Goal: Information Seeking & Learning: Learn about a topic

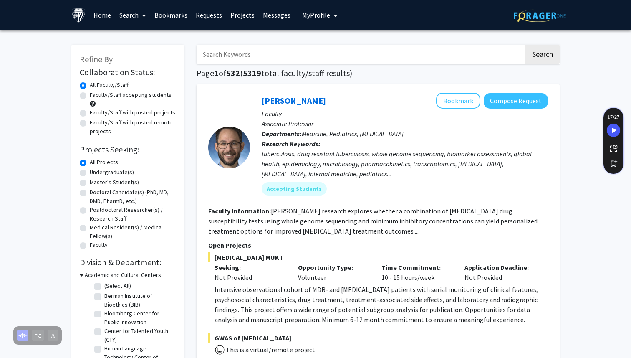
click at [250, 60] on input "Search Keywords" at bounding box center [361, 54] width 328 height 19
type input "ophth"
click at [526, 45] on button "Search" at bounding box center [543, 54] width 34 height 19
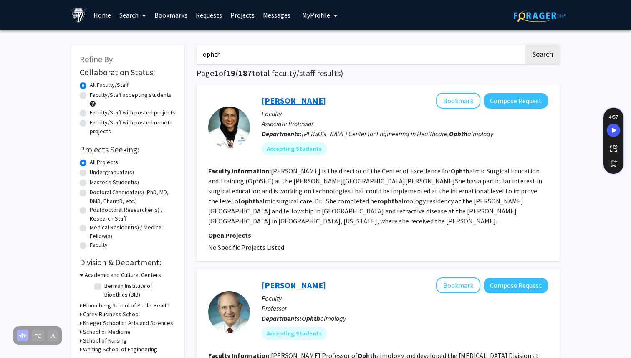
click at [282, 100] on link "[PERSON_NAME]" at bounding box center [294, 100] width 64 height 10
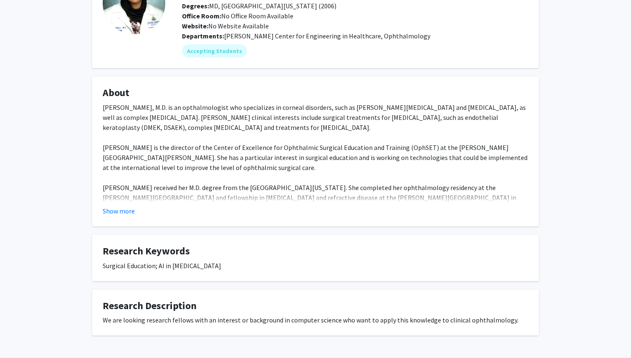
scroll to position [105, 0]
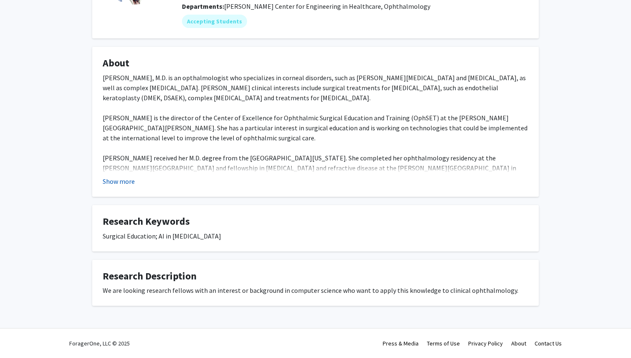
click at [124, 180] on button "Show more" at bounding box center [119, 181] width 32 height 10
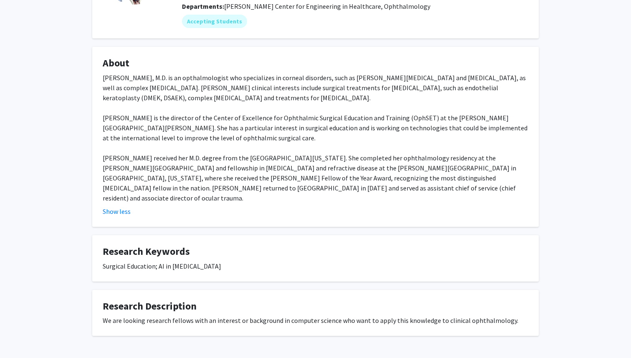
scroll to position [0, 0]
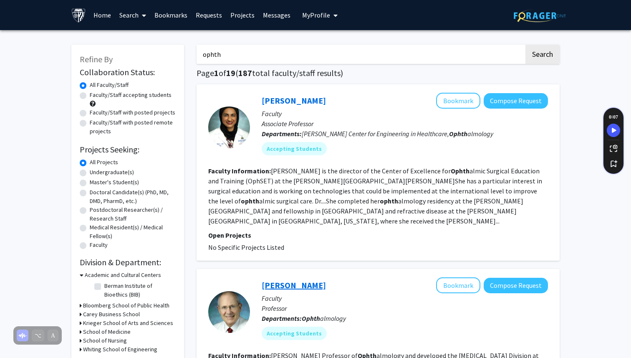
click at [300, 280] on link "[PERSON_NAME]" at bounding box center [294, 285] width 64 height 10
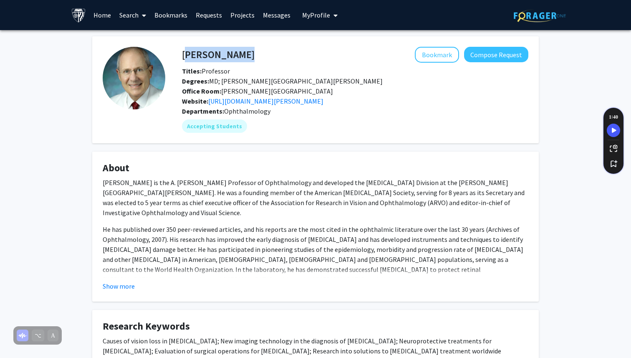
click at [182, 53] on div "[PERSON_NAME] Bookmark Compose Request" at bounding box center [355, 55] width 359 height 16
copy h4 "[PERSON_NAME]"
click at [324, 103] on link "[URL][DOMAIN_NAME][PERSON_NAME]" at bounding box center [265, 101] width 115 height 8
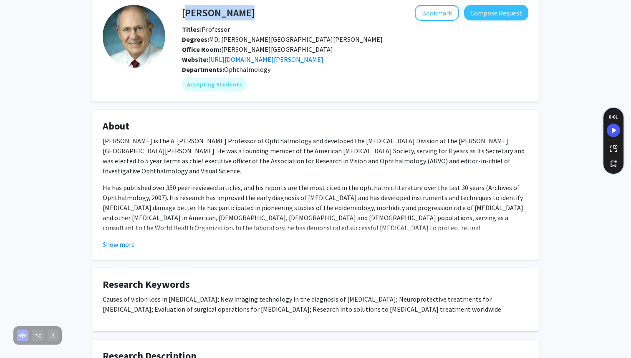
scroll to position [48, 0]
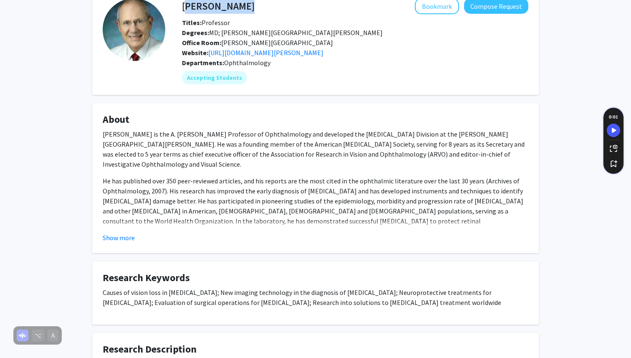
copy h4 "[PERSON_NAME]"
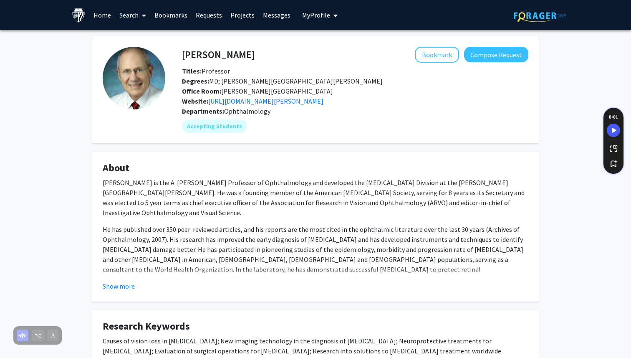
click at [99, 81] on fg-card "[PERSON_NAME] Bookmark Compose Request Titles: Professor Degrees: MD; [PERSON_N…" at bounding box center [315, 89] width 447 height 107
click at [183, 52] on div "[PERSON_NAME] Bookmark Compose Request" at bounding box center [355, 55] width 359 height 16
copy h4 "[PERSON_NAME]"
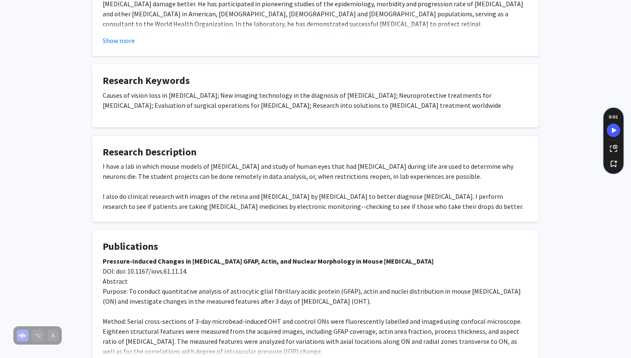
scroll to position [240, 0]
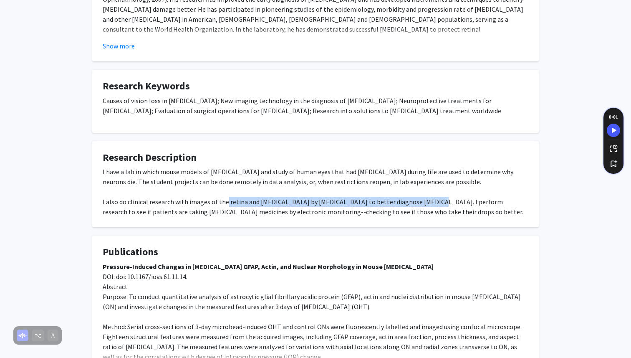
drag, startPoint x: 224, startPoint y: 202, endPoint x: 424, endPoint y: 201, distance: 200.0
click at [424, 201] on div "I have a lab in which mouse models of [MEDICAL_DATA] and study of human eyes th…" at bounding box center [316, 192] width 426 height 50
drag, startPoint x: 296, startPoint y: 203, endPoint x: 391, endPoint y: 203, distance: 94.8
click at [391, 203] on div "I have a lab in which mouse models of [MEDICAL_DATA] and study of human eyes th…" at bounding box center [316, 192] width 426 height 50
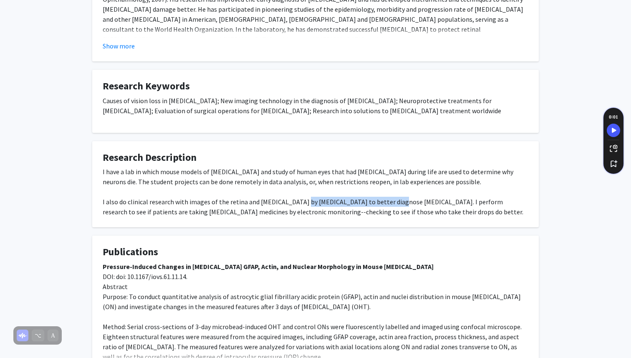
click at [391, 203] on div "I have a lab in which mouse models of [MEDICAL_DATA] and study of human eyes th…" at bounding box center [316, 192] width 426 height 50
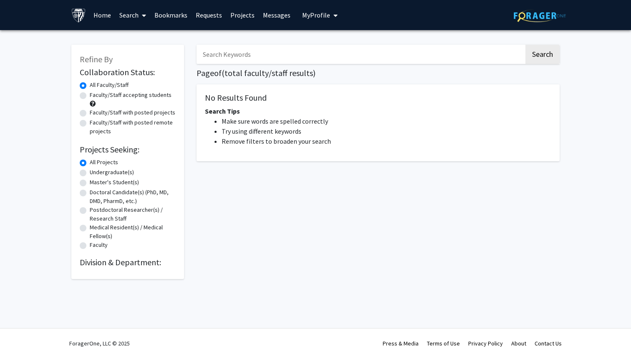
click at [280, 55] on input "Search Keywords" at bounding box center [361, 54] width 328 height 19
type input "oph"
click at [526, 45] on button "Search" at bounding box center [543, 54] width 34 height 19
click at [543, 58] on button "Search" at bounding box center [543, 54] width 34 height 19
click at [297, 51] on input "oph" at bounding box center [361, 54] width 328 height 19
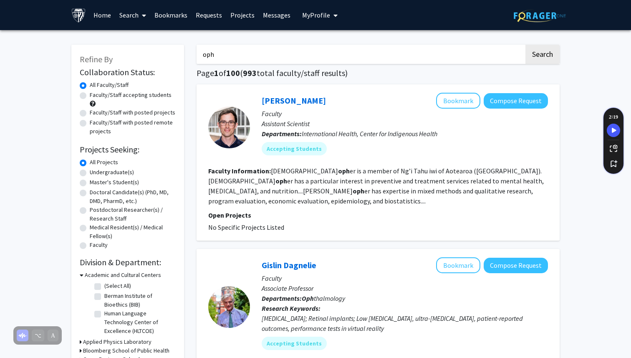
click at [238, 57] on input "oph" at bounding box center [361, 54] width 328 height 19
type input "ophth"
click at [526, 45] on button "Search" at bounding box center [543, 54] width 34 height 19
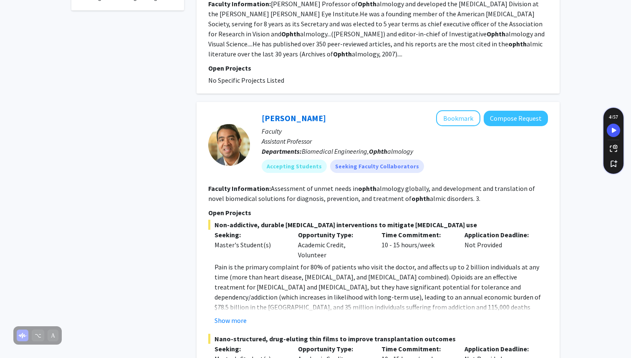
scroll to position [365, 0]
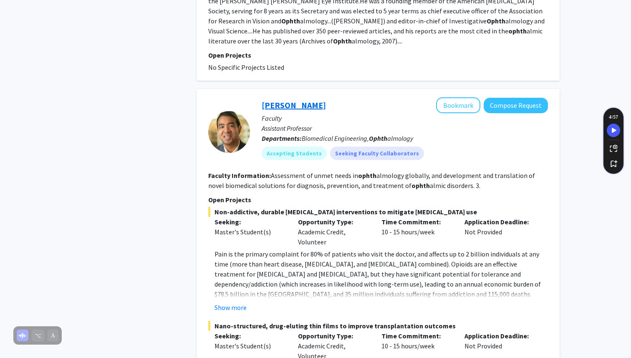
click at [287, 100] on link "[PERSON_NAME]" at bounding box center [294, 105] width 64 height 10
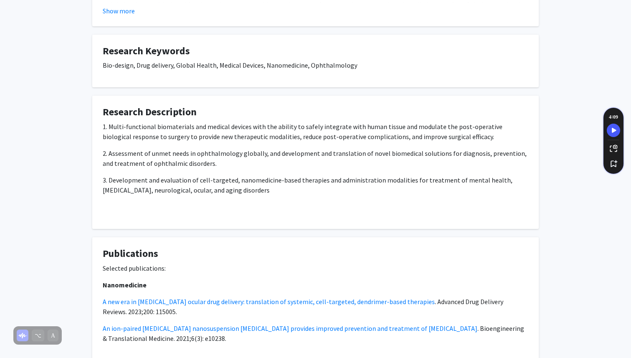
scroll to position [488, 0]
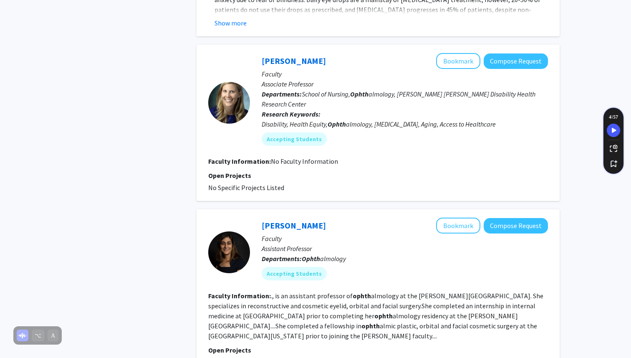
scroll to position [870, 0]
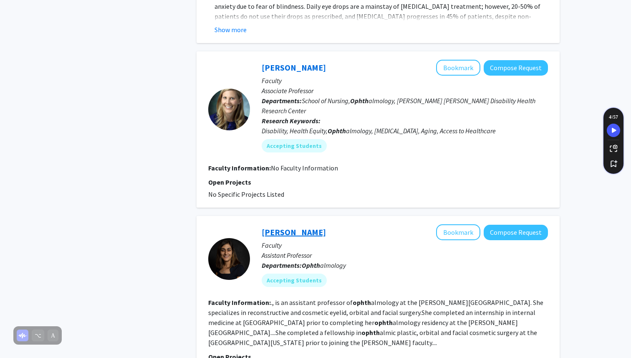
click at [304, 227] on link "[PERSON_NAME]" at bounding box center [294, 232] width 64 height 10
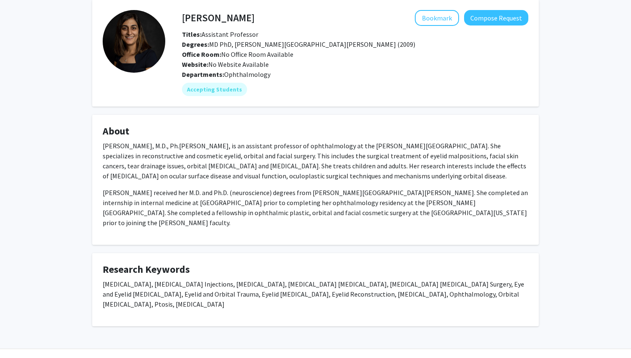
scroll to position [37, 0]
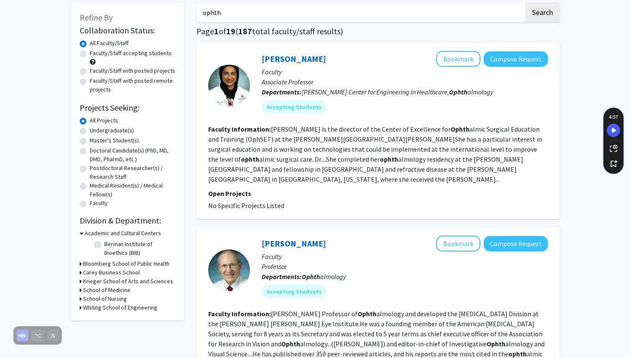
scroll to position [43, 0]
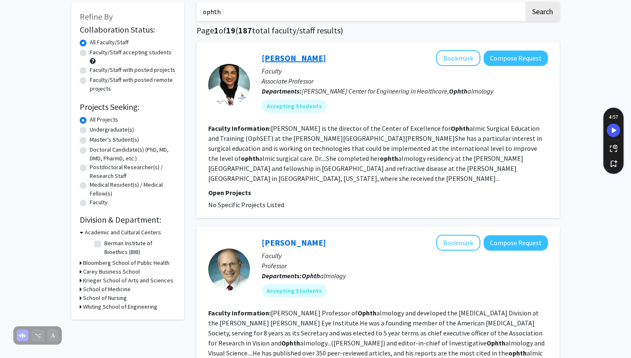
click at [289, 54] on link "[PERSON_NAME]" at bounding box center [294, 58] width 64 height 10
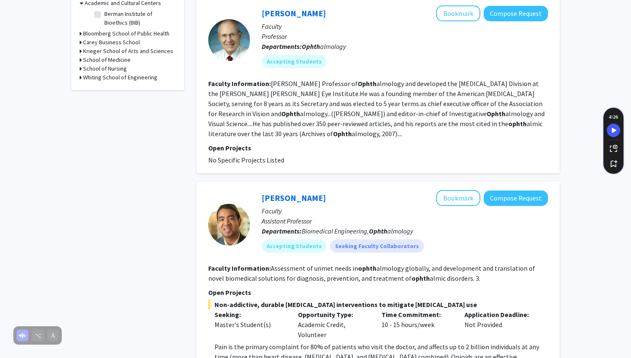
scroll to position [311, 0]
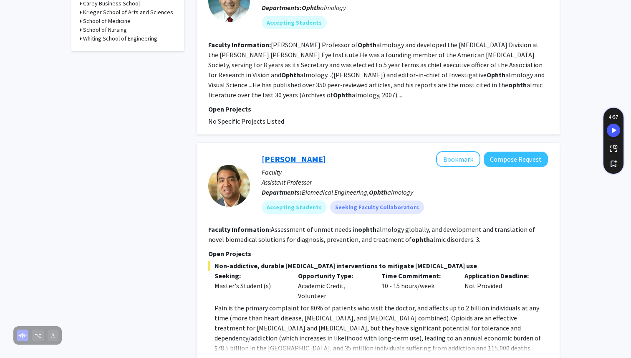
click at [287, 154] on link "[PERSON_NAME]" at bounding box center [294, 159] width 64 height 10
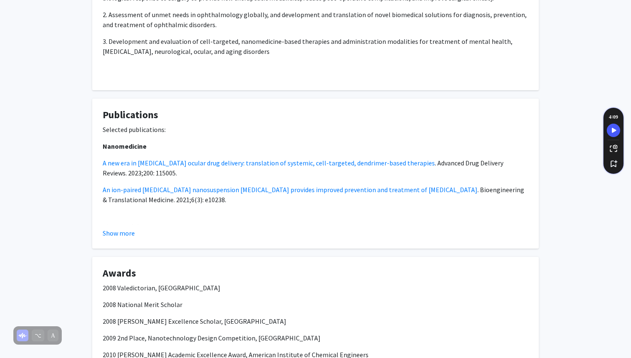
scroll to position [695, 0]
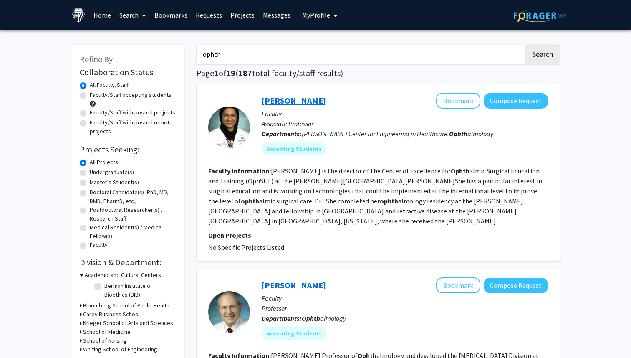
click at [284, 99] on link "[PERSON_NAME]" at bounding box center [294, 100] width 64 height 10
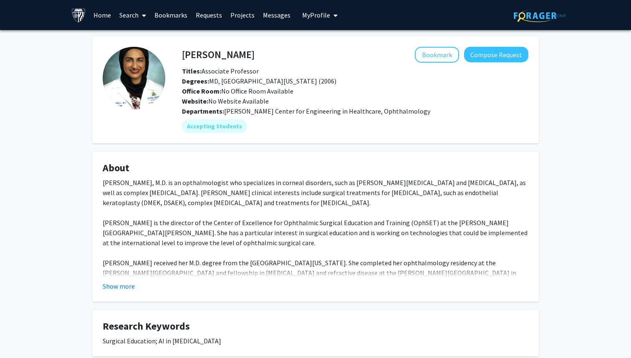
scroll to position [105, 0]
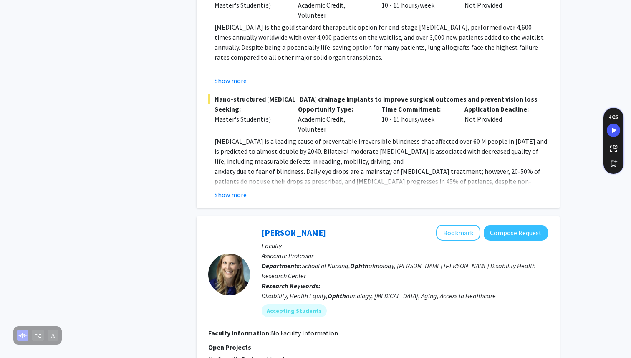
scroll to position [810, 0]
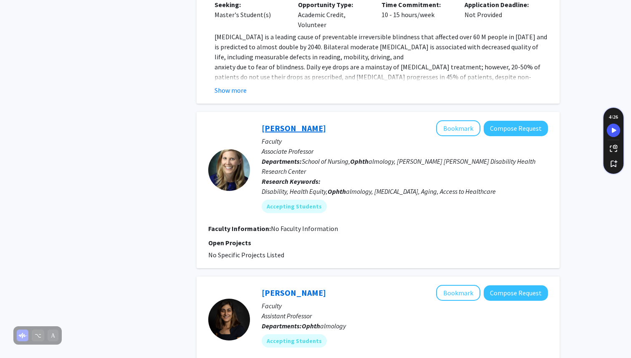
click at [291, 123] on link "[PERSON_NAME]" at bounding box center [294, 128] width 64 height 10
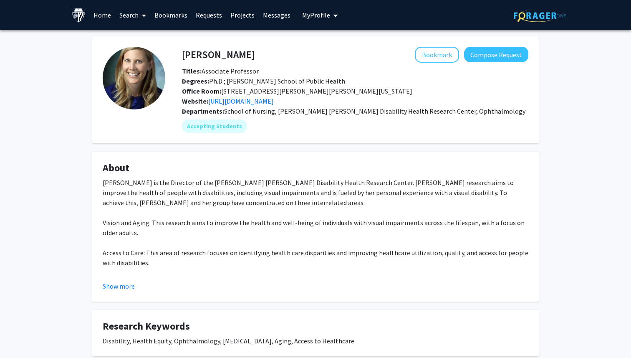
scroll to position [208, 0]
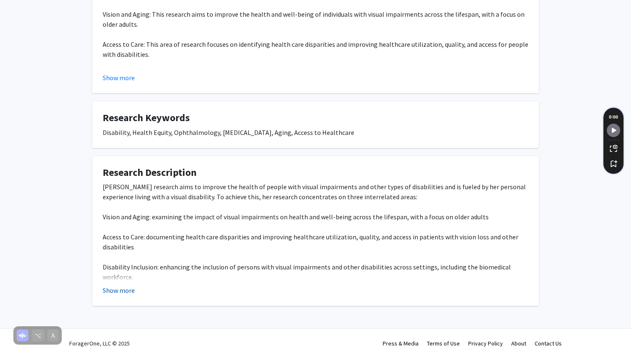
click at [121, 295] on button "Show more" at bounding box center [119, 290] width 32 height 10
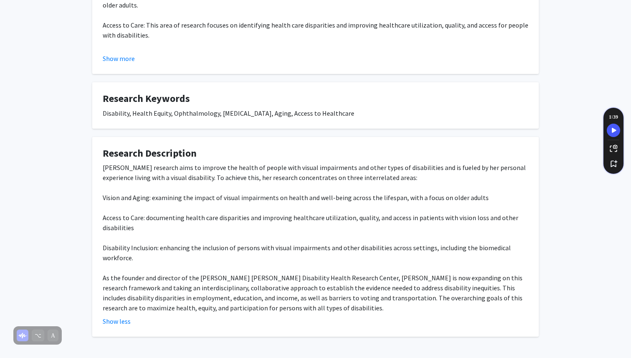
scroll to position [0, 0]
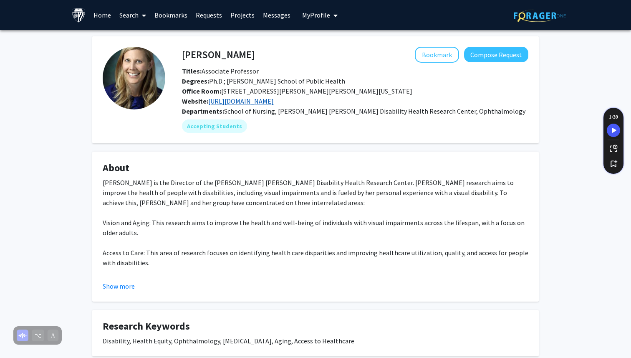
click at [244, 104] on link "https://disabilityhealth.jhu.edu/" at bounding box center [241, 101] width 66 height 8
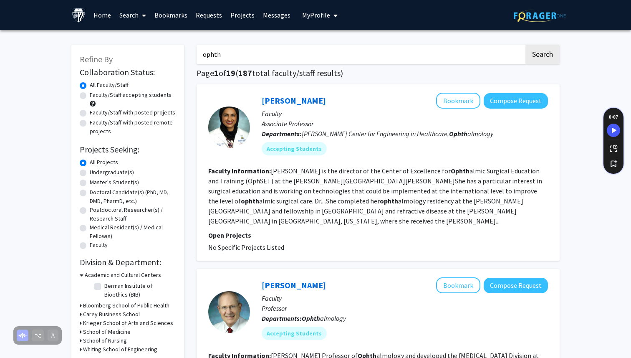
click at [236, 53] on input "ophth" at bounding box center [361, 54] width 328 height 19
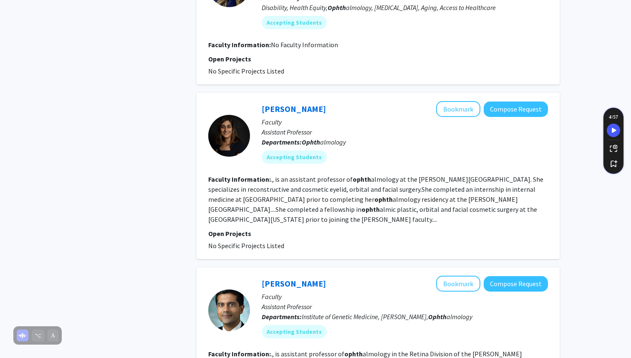
scroll to position [1008, 0]
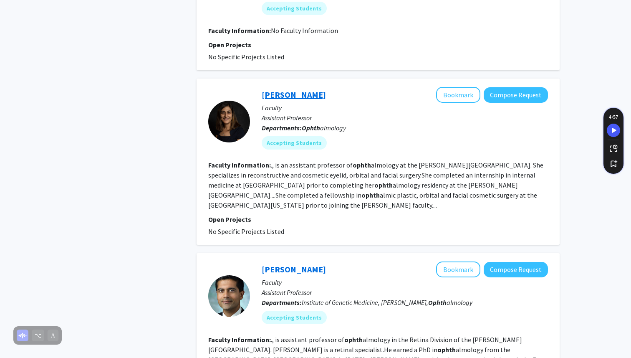
click at [297, 89] on link "[PERSON_NAME]" at bounding box center [294, 94] width 64 height 10
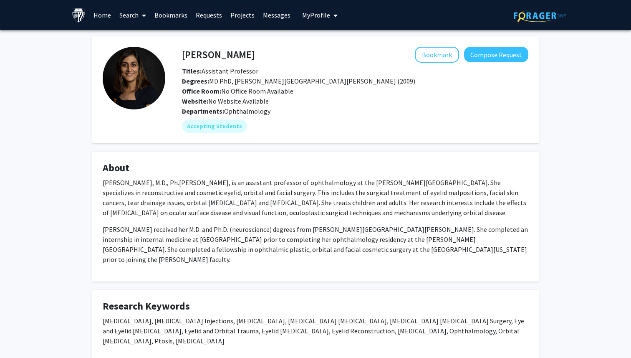
scroll to position [37, 0]
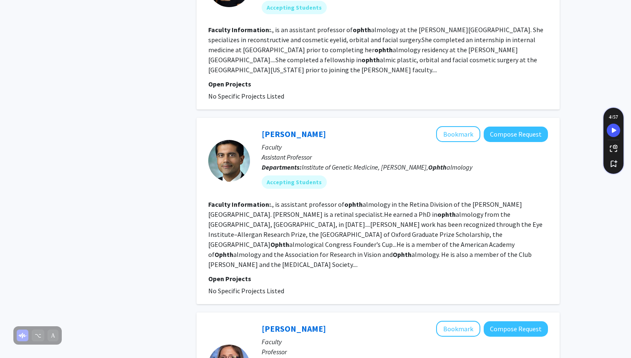
scroll to position [1145, 0]
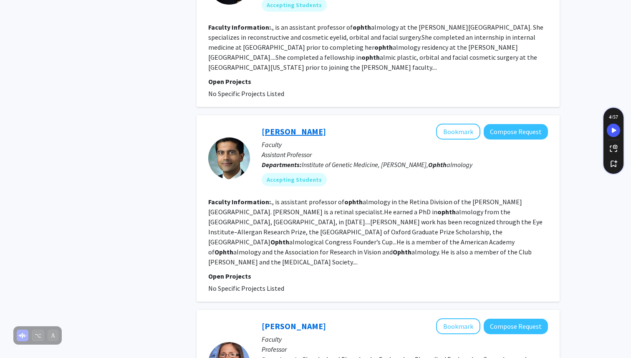
click at [299, 126] on link "[PERSON_NAME]" at bounding box center [294, 131] width 64 height 10
